Goal: Information Seeking & Learning: Stay updated

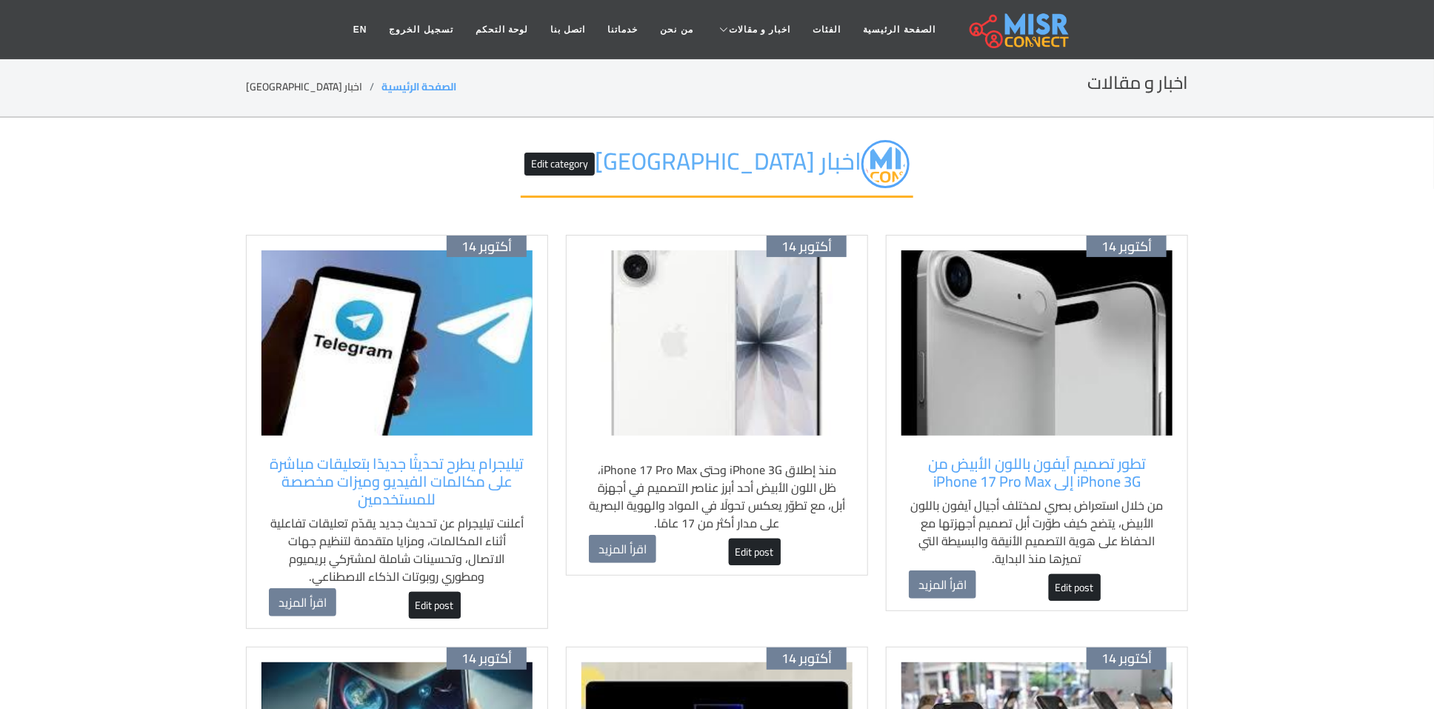
click at [1029, 385] on img at bounding box center [1037, 342] width 271 height 185
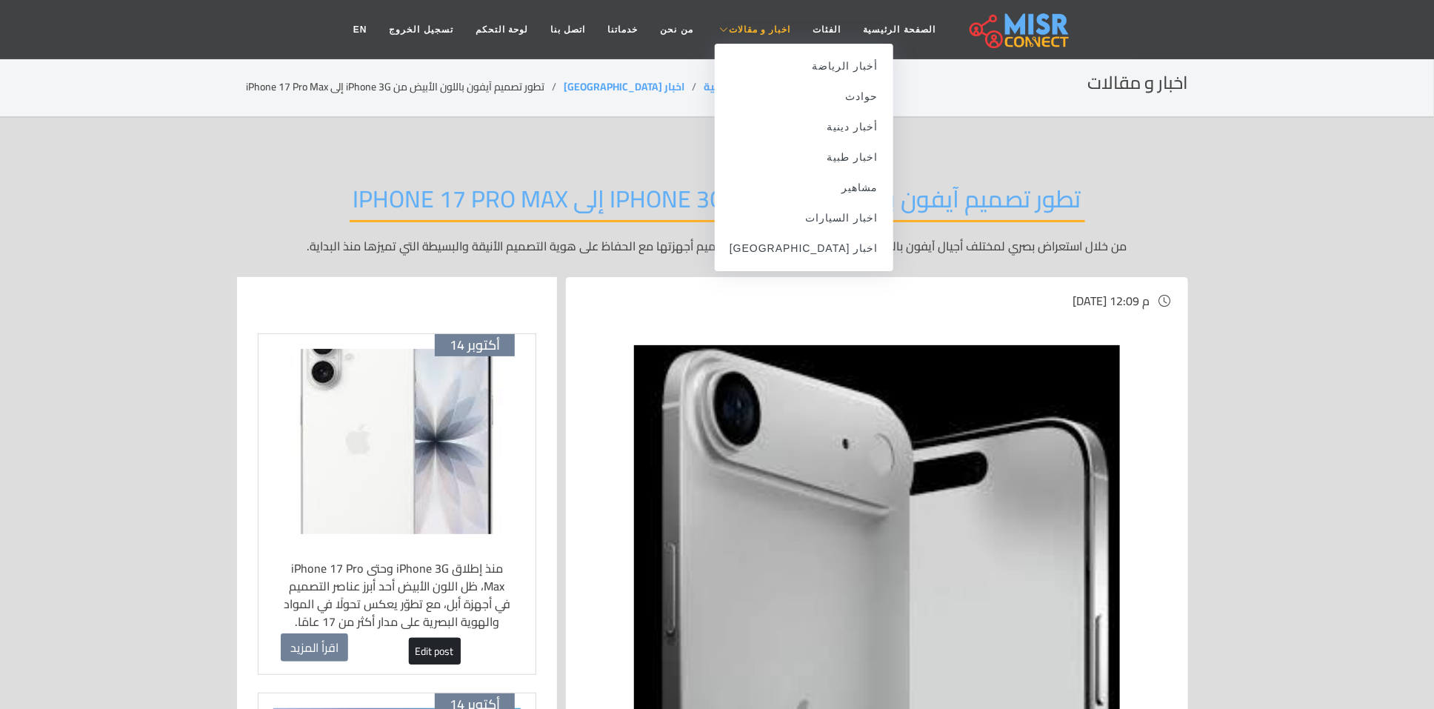
click at [748, 24] on span "اخبار و مقالات" at bounding box center [760, 29] width 62 height 13
click at [807, 250] on link "اخبار [GEOGRAPHIC_DATA]" at bounding box center [804, 248] width 179 height 30
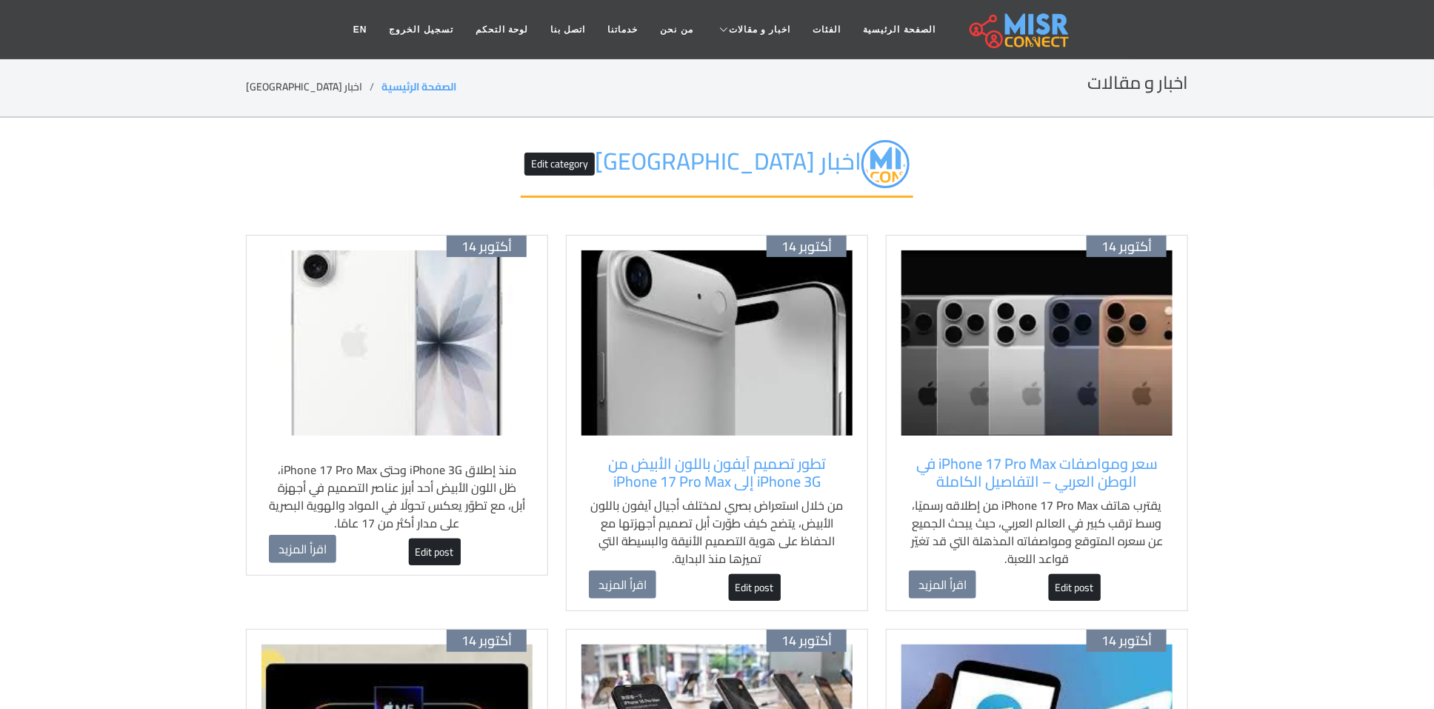
click at [1077, 414] on img at bounding box center [1037, 342] width 271 height 185
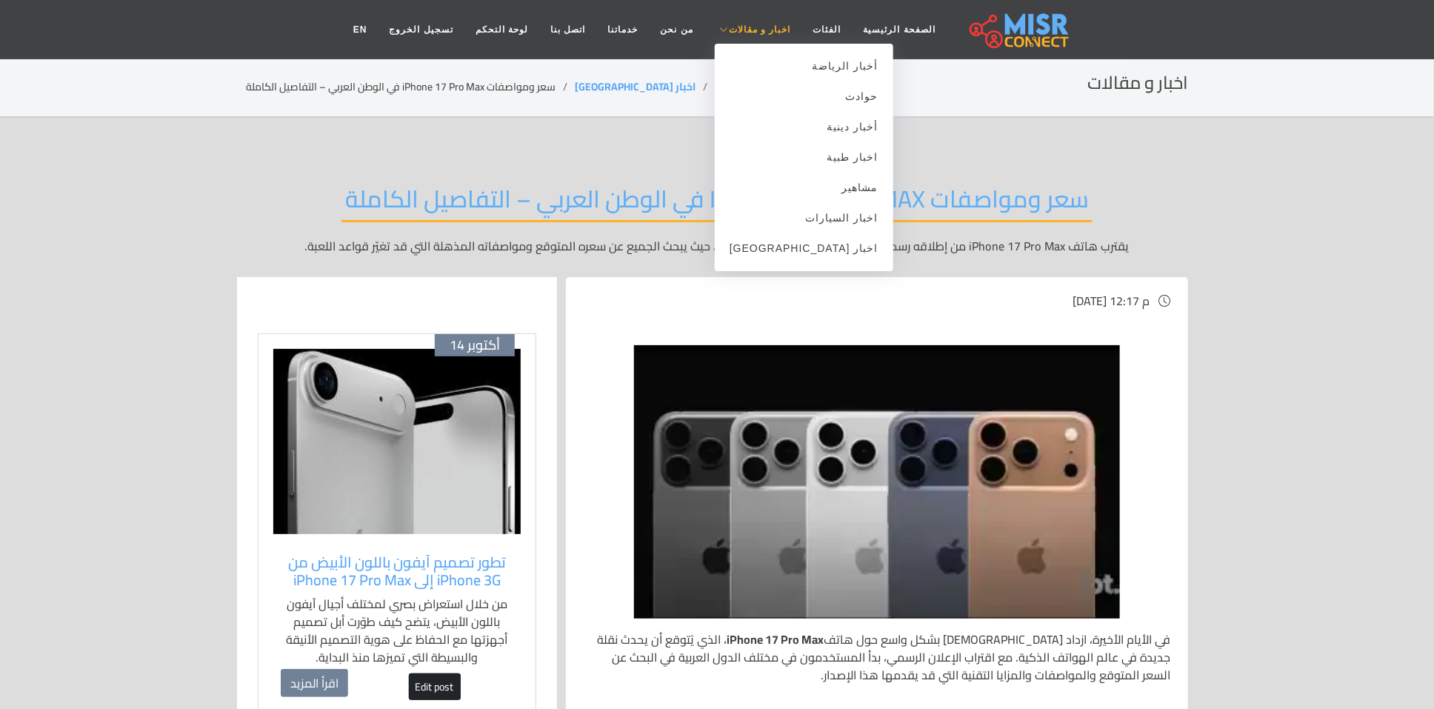
click at [734, 31] on span "اخبار و مقالات" at bounding box center [760, 29] width 62 height 13
click at [812, 250] on link "اخبار [GEOGRAPHIC_DATA]" at bounding box center [804, 248] width 179 height 30
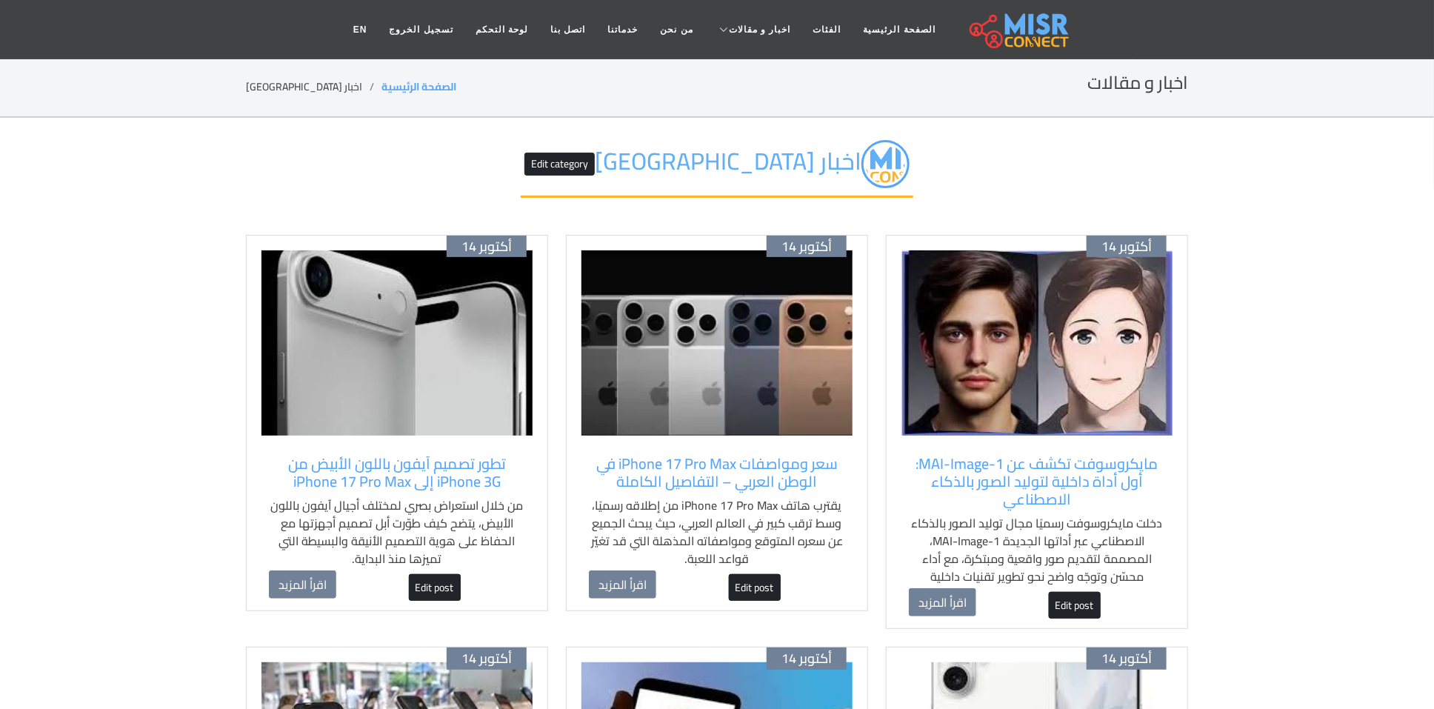
click at [1101, 370] on img at bounding box center [1037, 342] width 271 height 185
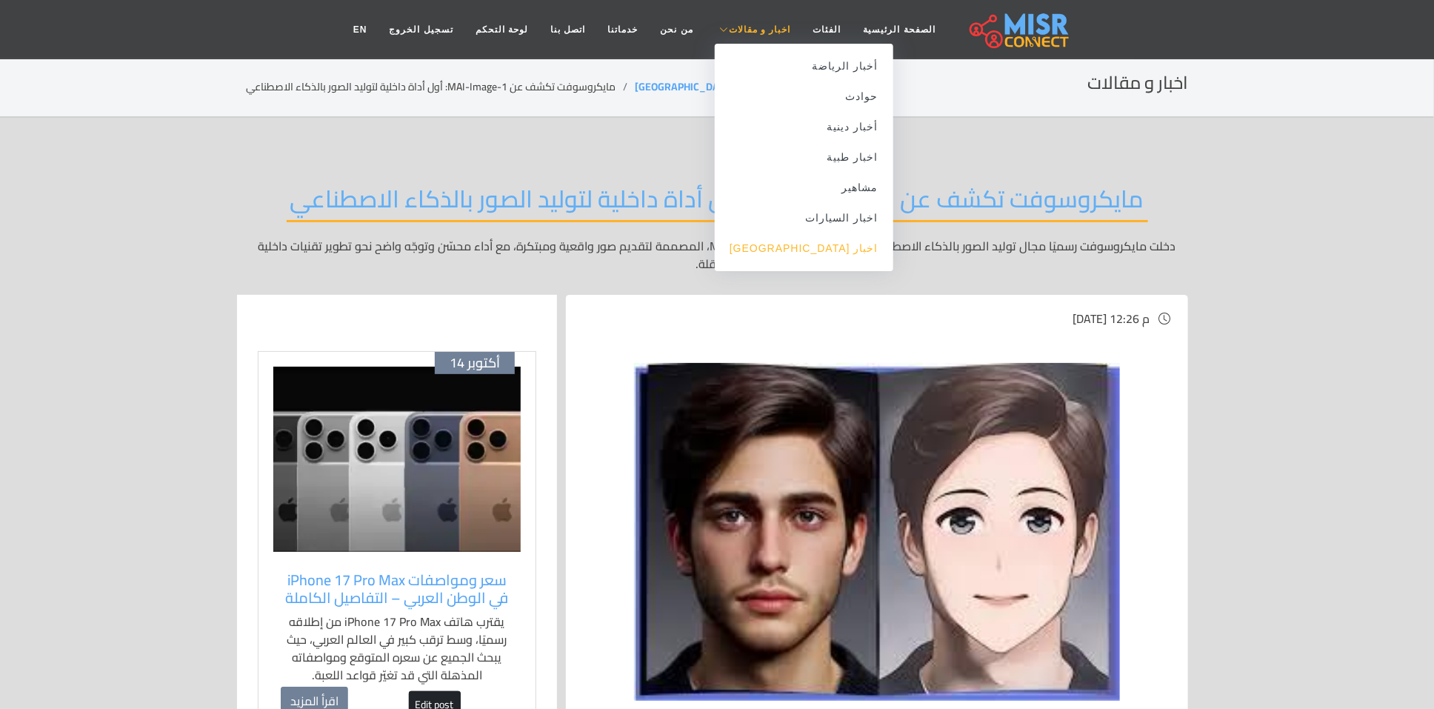
click at [834, 260] on link "اخبار [GEOGRAPHIC_DATA]" at bounding box center [804, 248] width 179 height 30
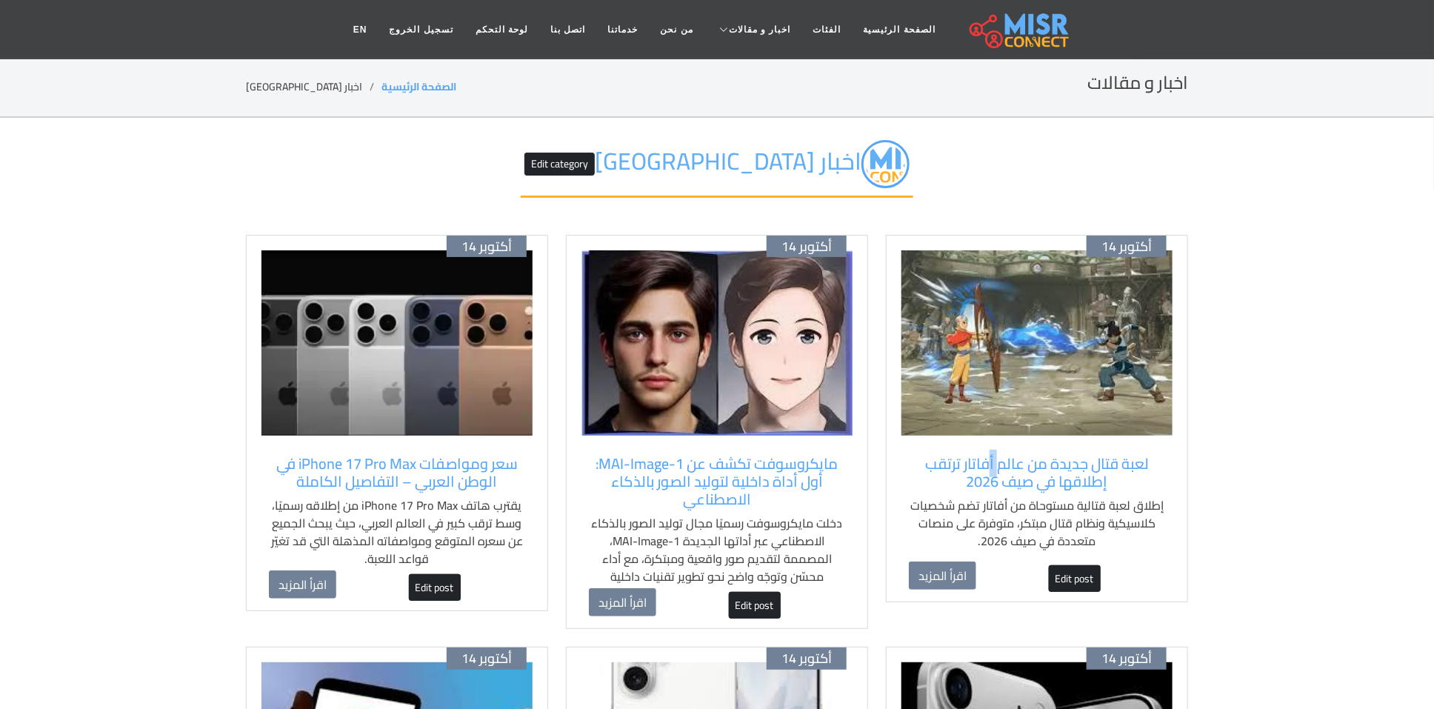
drag, startPoint x: 991, startPoint y: 436, endPoint x: 1002, endPoint y: 440, distance: 12.0
click at [1000, 439] on div "أكتوبر 14 لعبة قتال جديدة من عالم أفاتار ترتقب إطلاقها في صيف 2026 إطلاق لعبة ق…" at bounding box center [1037, 419] width 302 height 368
click at [1011, 356] on img at bounding box center [1037, 342] width 271 height 185
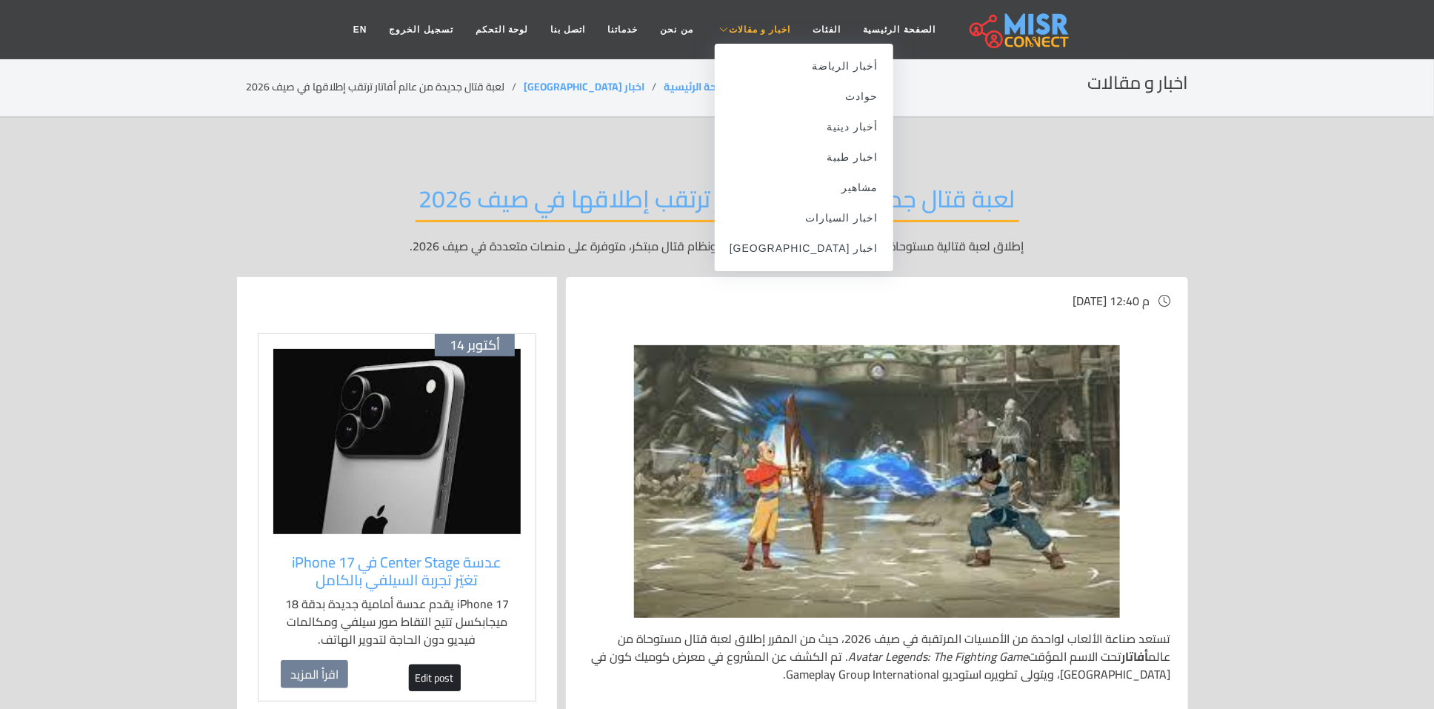
click at [741, 33] on span "اخبار و مقالات" at bounding box center [760, 29] width 62 height 13
click at [825, 245] on link "اخبار [GEOGRAPHIC_DATA]" at bounding box center [804, 248] width 179 height 30
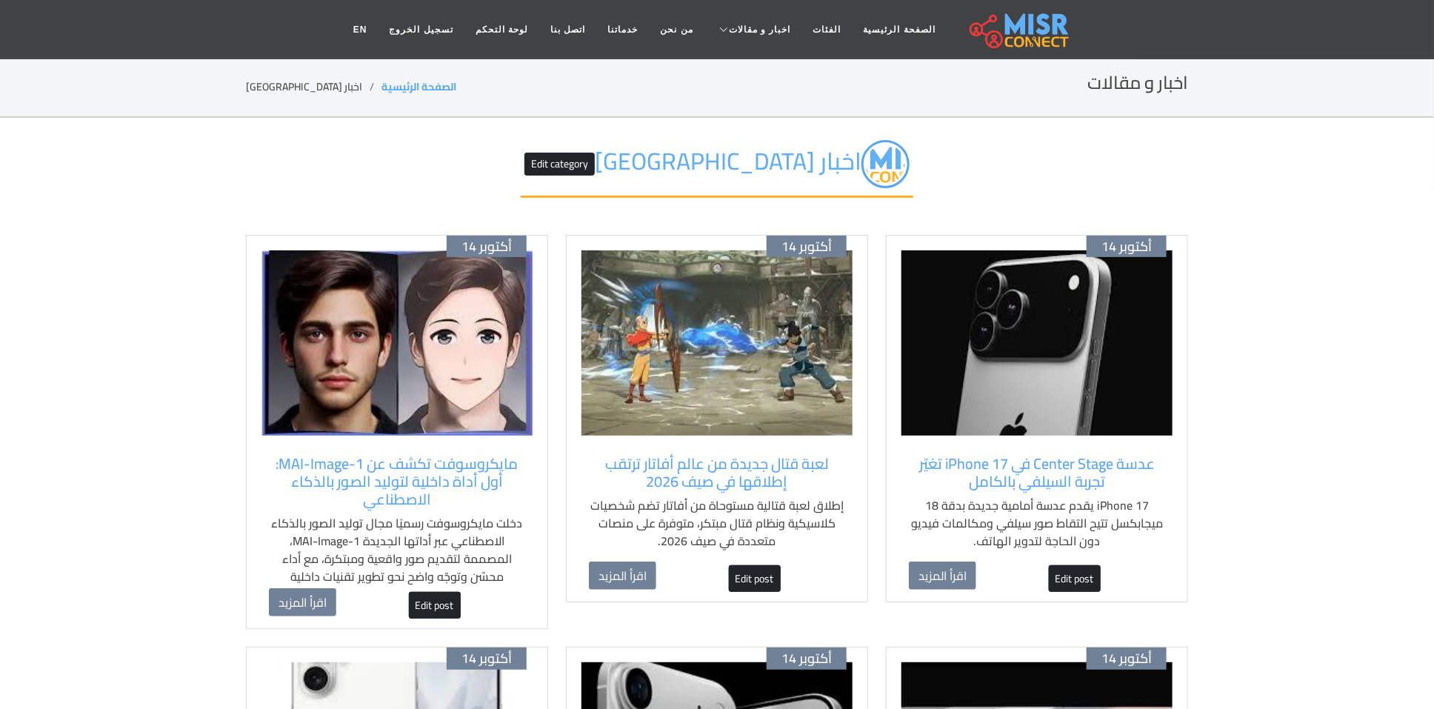
click at [1074, 409] on img at bounding box center [1037, 342] width 271 height 185
